Goal: Task Accomplishment & Management: Manage account settings

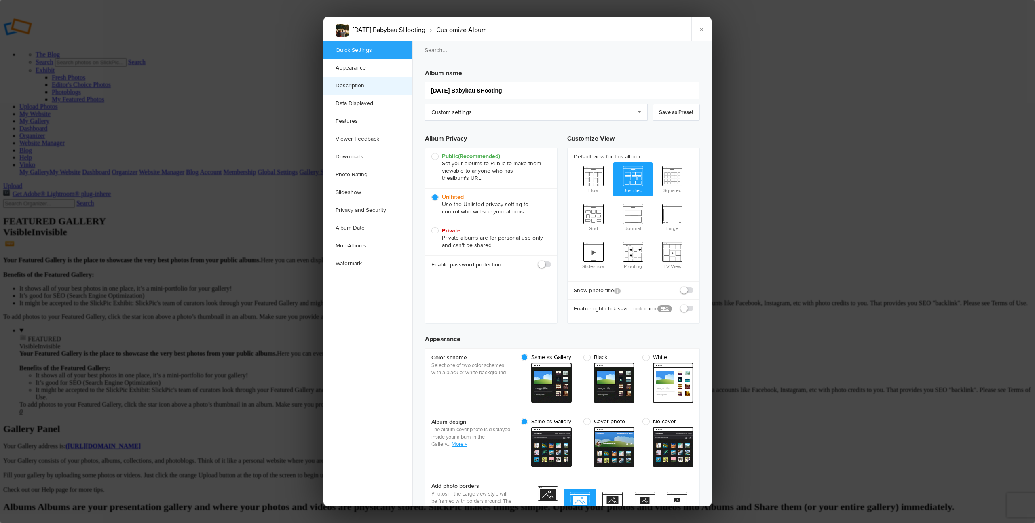
click at [352, 83] on link "Description" at bounding box center [367, 86] width 89 height 18
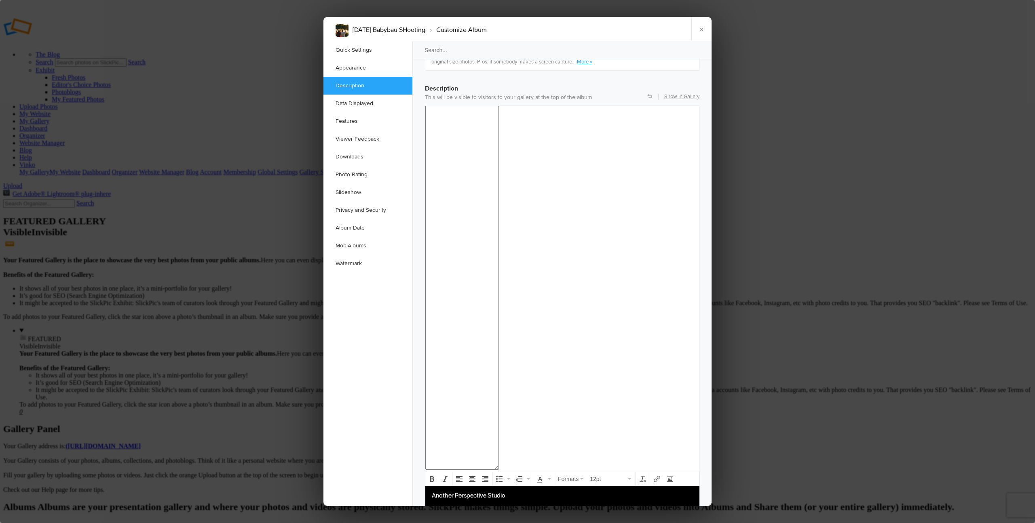
click at [496, 523] on p "Telefon: [PHONE_NUMBER]" at bounding box center [562, 525] width 261 height 10
copy body "Another Perspective Studio Telefon: 0660 936 7091 Website: anothereperspective.…"
drag, startPoint x: 701, startPoint y: 29, endPoint x: 648, endPoint y: 25, distance: 53.9
click at [701, 29] on link "×" at bounding box center [701, 29] width 20 height 24
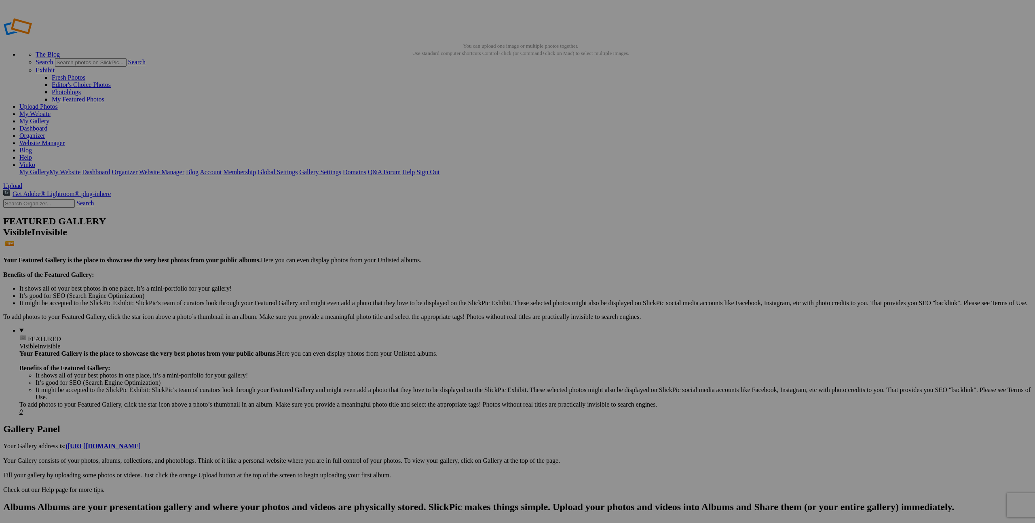
type input "24.8.25"
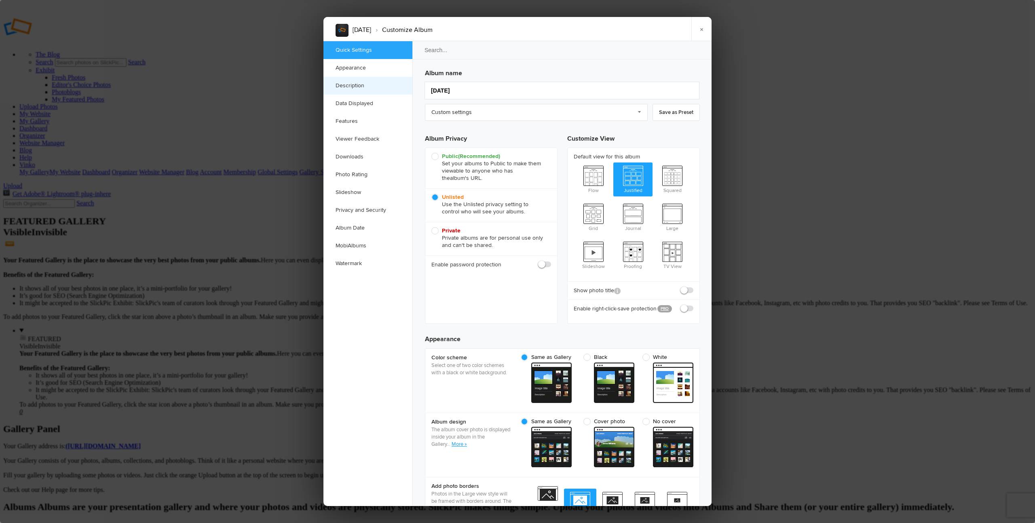
click at [362, 87] on link "Description" at bounding box center [367, 86] width 89 height 18
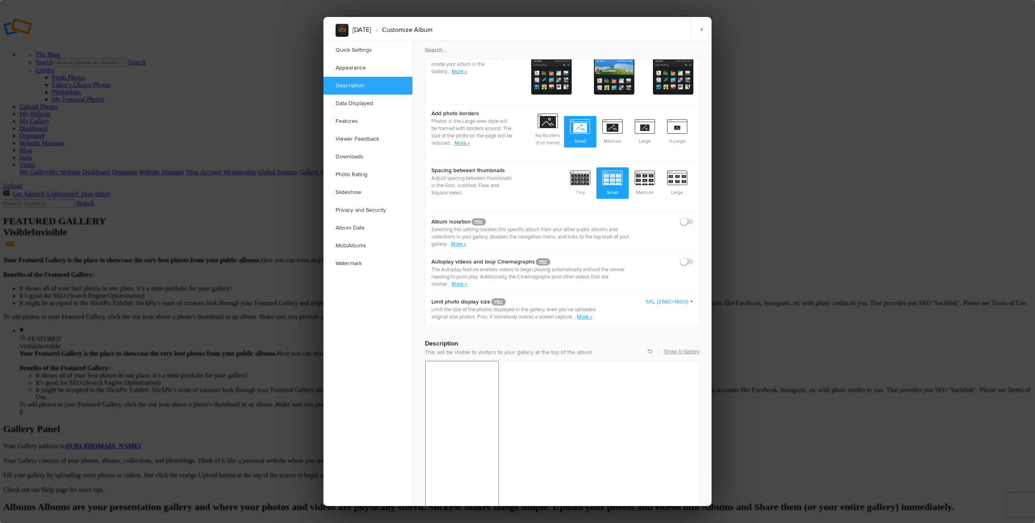
scroll to position [628, 0]
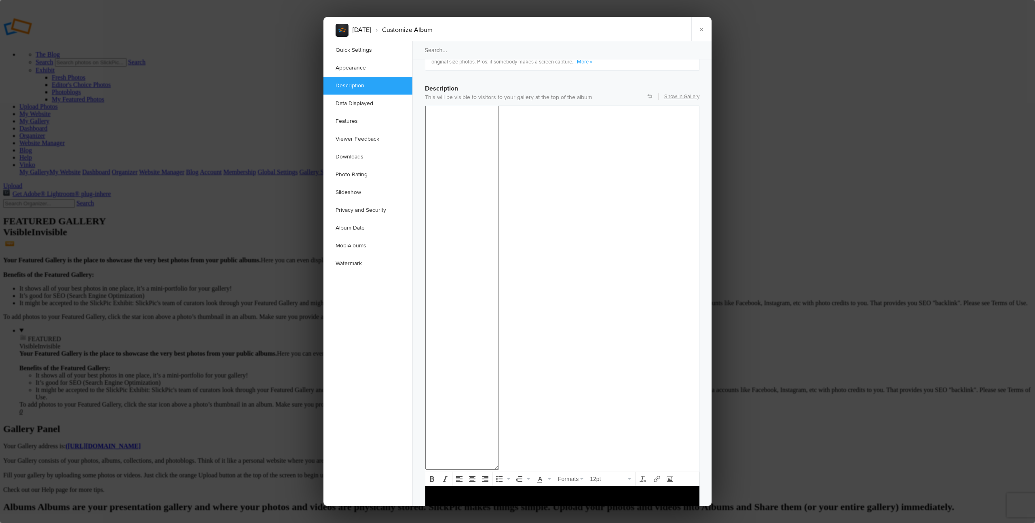
click at [449, 513] on body at bounding box center [562, 508] width 268 height 35
click at [497, 523] on link "@anotherperspective" at bounding box center [499, 529] width 58 height 8
drag, startPoint x: 532, startPoint y: 529, endPoint x: 471, endPoint y: 528, distance: 61.4
click at [471, 523] on p "📞 Telefon: 0660 936 7091 🌐 Website: anothereperspective.com 📸 Instagram: @anoth…" at bounding box center [562, 519] width 261 height 29
click at [657, 476] on icon "Insert/edit link" at bounding box center [657, 479] width 6 height 6
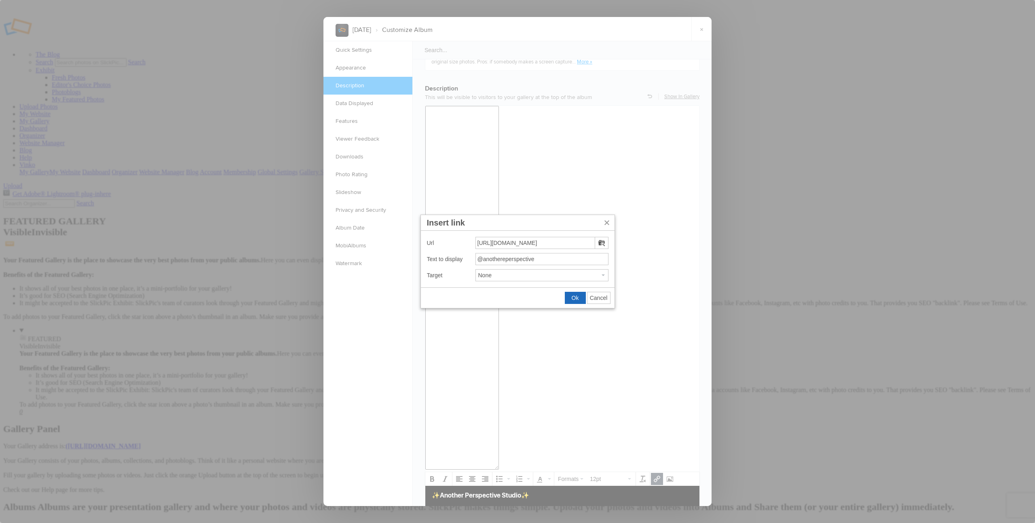
click at [577, 300] on span "Ok" at bounding box center [575, 298] width 7 height 6
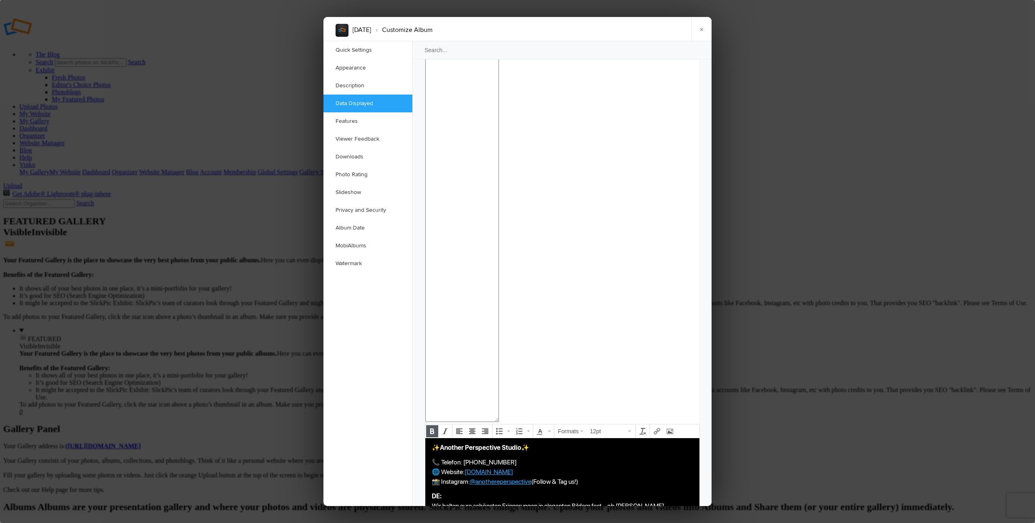
scroll to position [674, 0]
click at [701, 31] on link "×" at bounding box center [701, 29] width 20 height 24
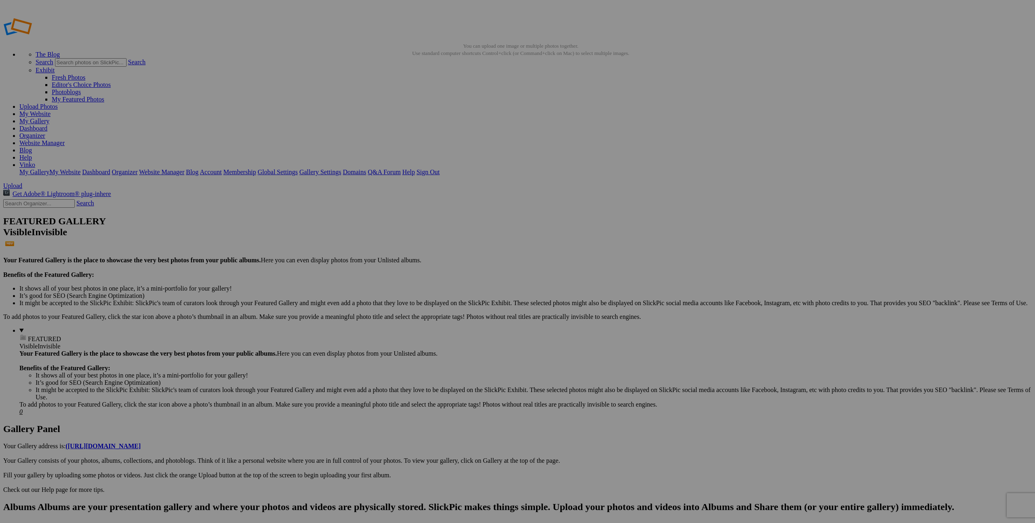
paste input "Heiß"
type input "[DATE] - Familie [PERSON_NAME]"
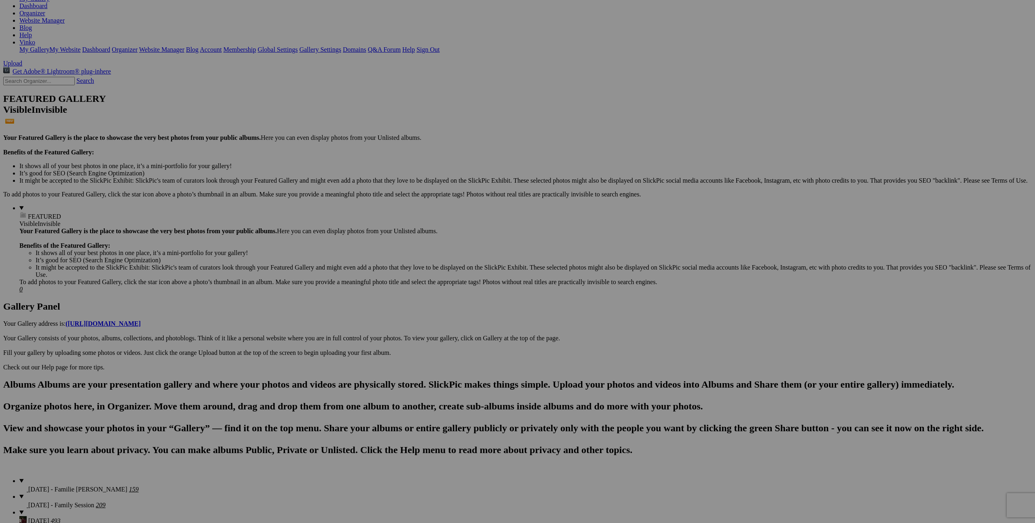
scroll to position [146, 0]
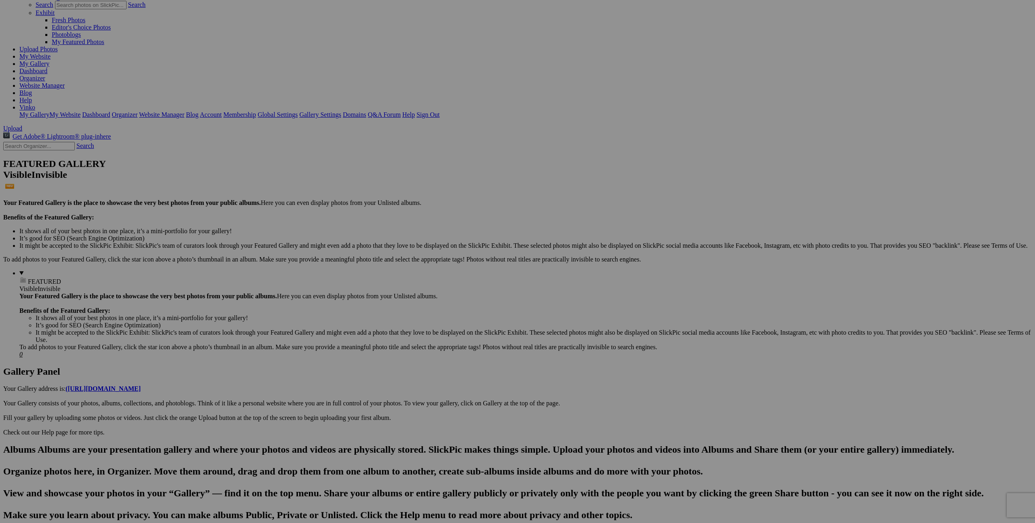
scroll to position [0, 0]
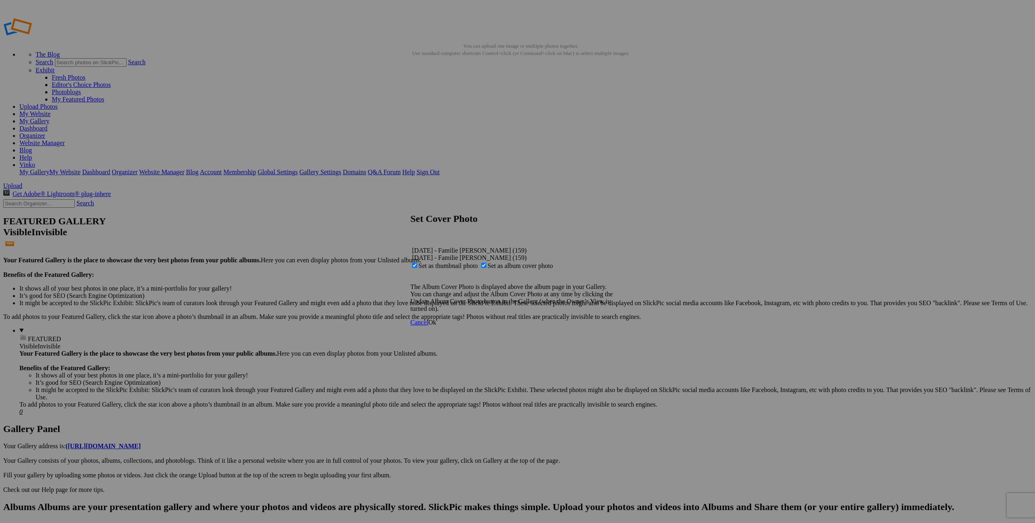
click at [436, 326] on span "Ok" at bounding box center [432, 322] width 8 height 7
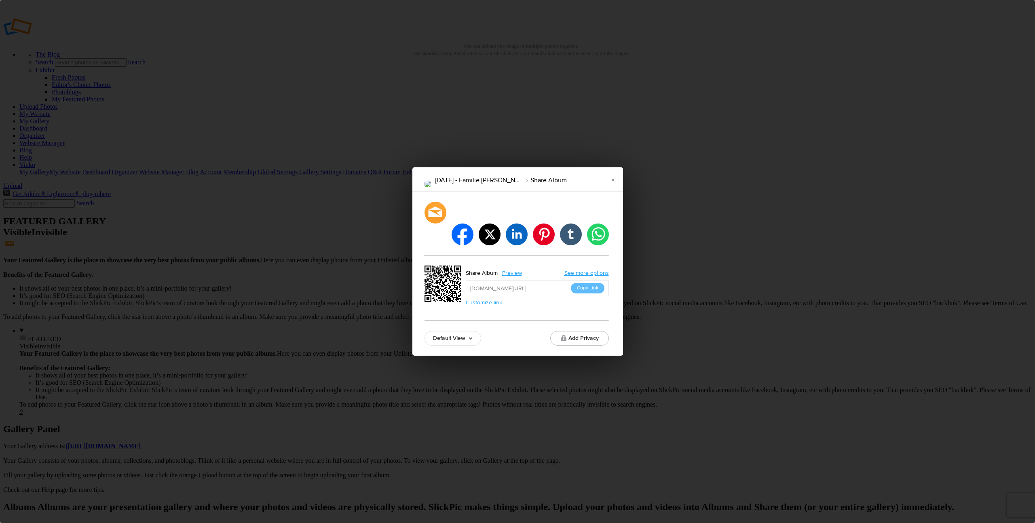
click at [588, 283] on button "Copy Link" at bounding box center [588, 288] width 34 height 11
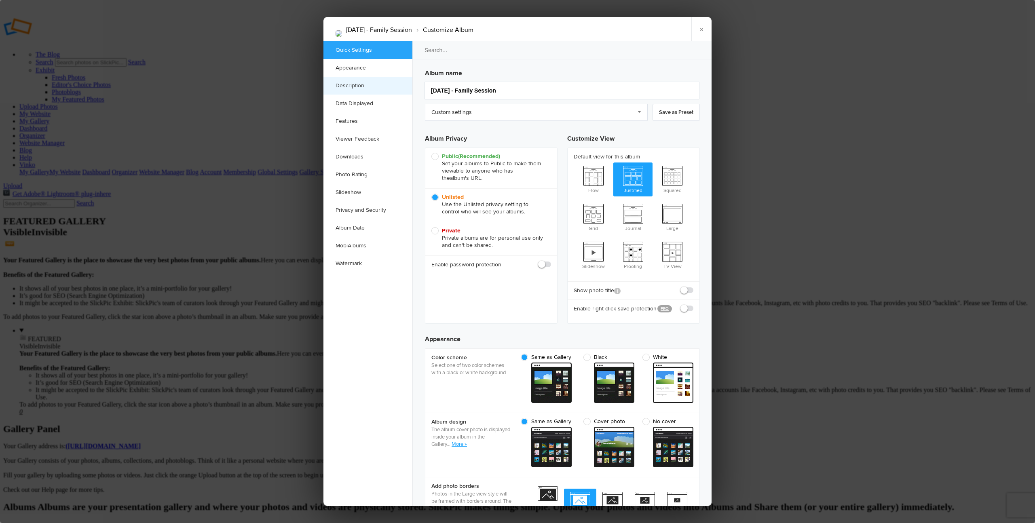
click at [343, 84] on link "Description" at bounding box center [367, 86] width 89 height 18
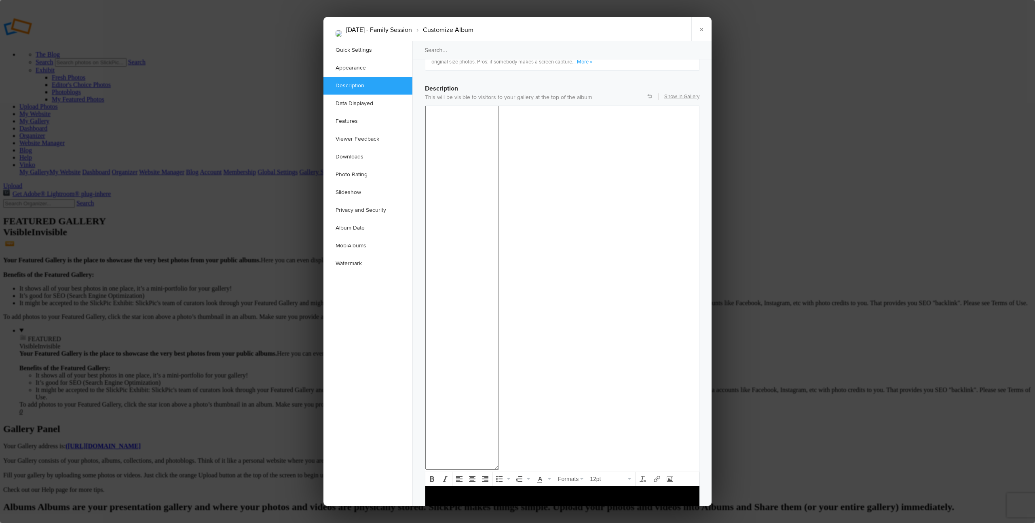
click at [466, 495] on p at bounding box center [562, 496] width 261 height 10
click at [382, 103] on link "Data Displayed" at bounding box center [367, 104] width 89 height 18
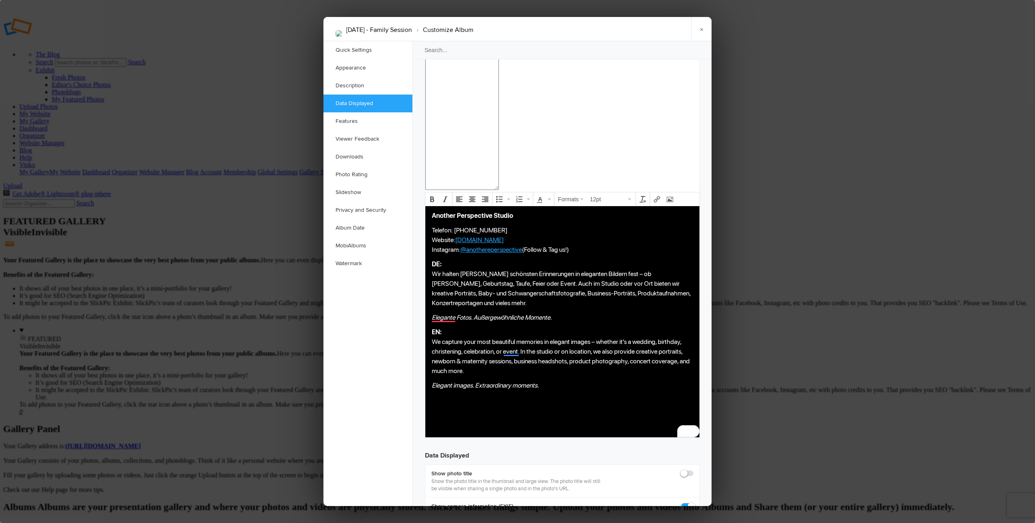
scroll to position [909, 0]
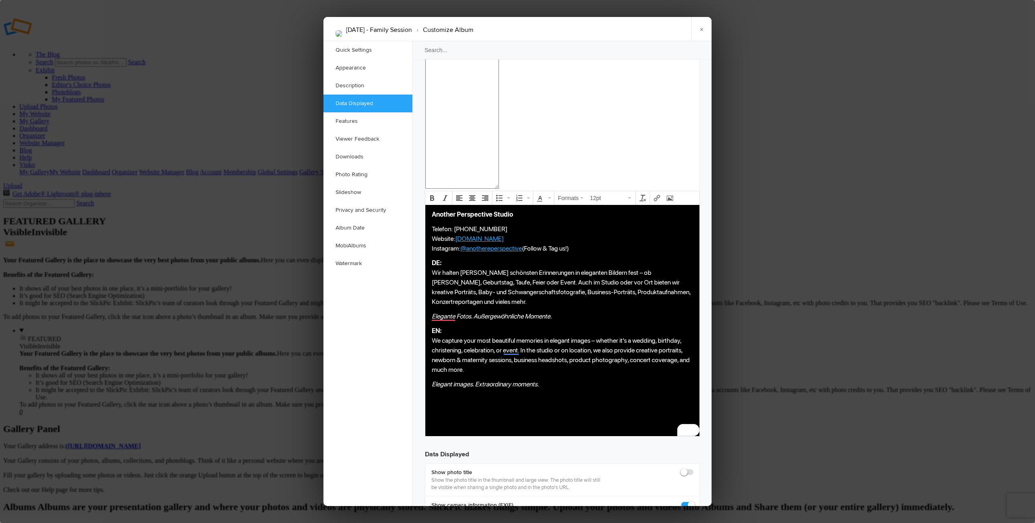
click at [705, 28] on link "×" at bounding box center [701, 29] width 20 height 24
